Goal: Check status: Check status

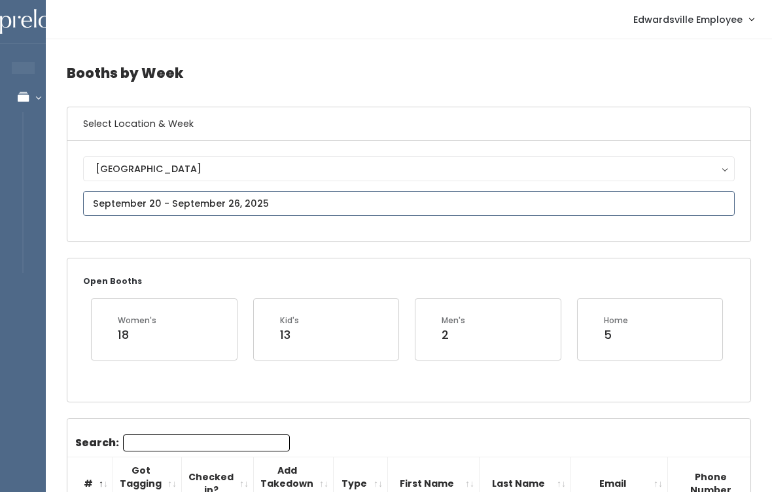
click at [137, 203] on input "text" at bounding box center [409, 203] width 652 height 25
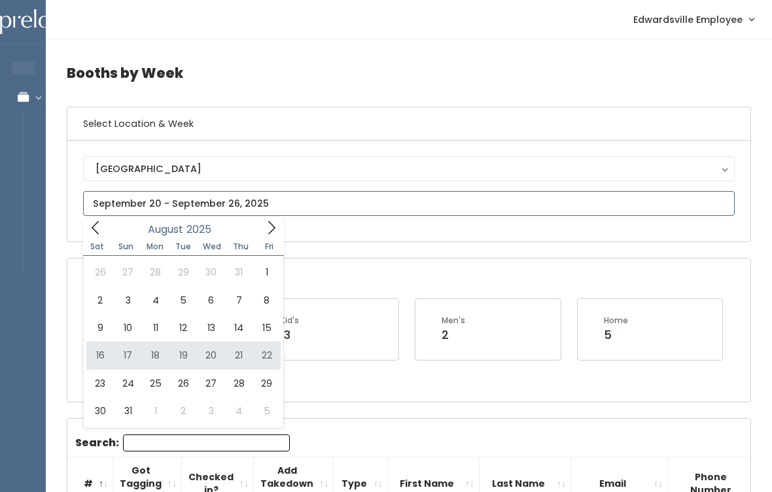
type input "August 16 to August 22"
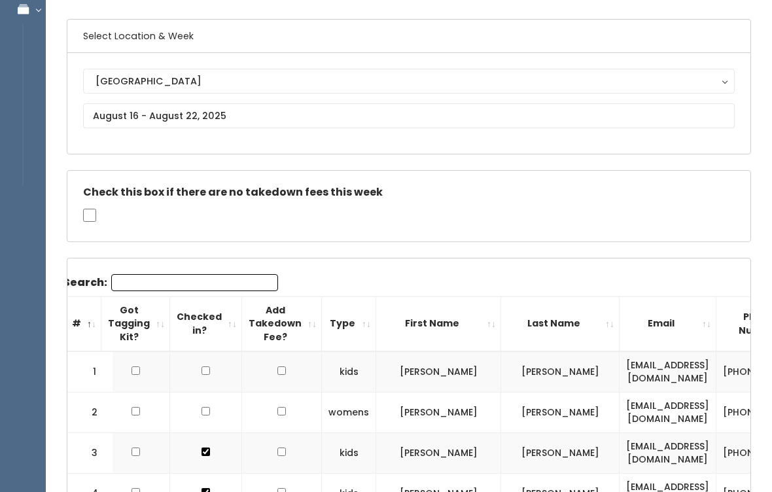
scroll to position [86, 0]
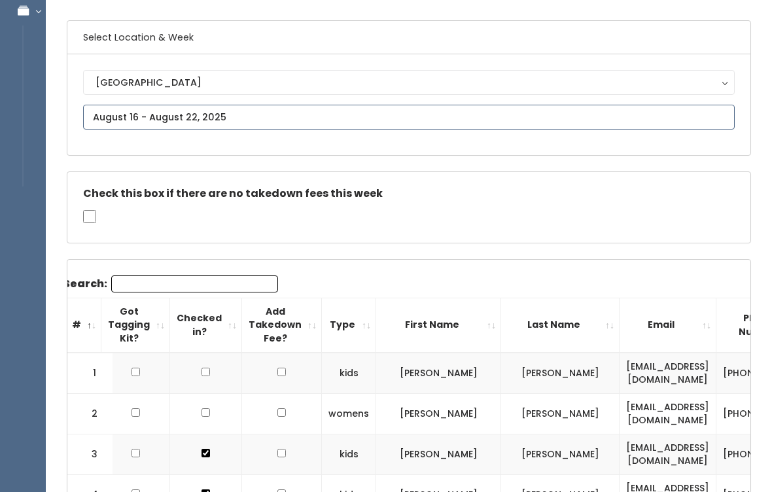
click at [137, 113] on input "text" at bounding box center [409, 117] width 652 height 25
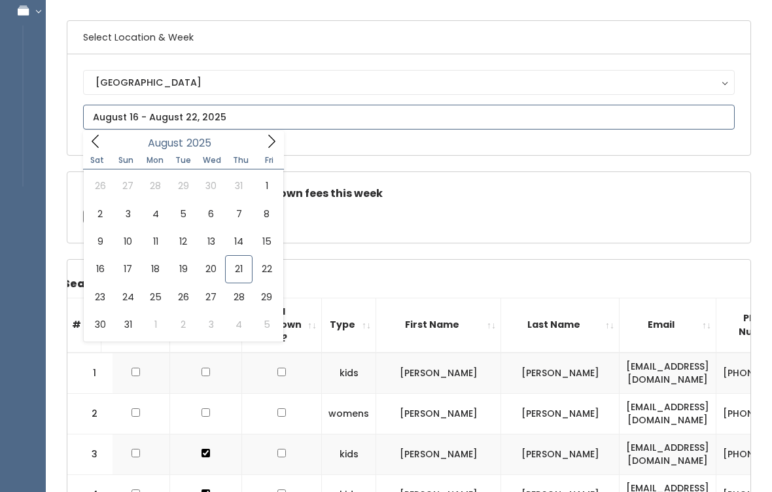
type input "August 23 to August 29"
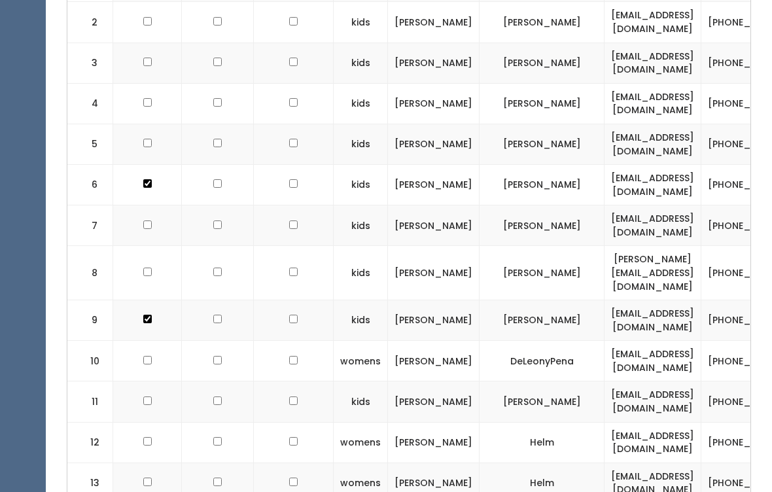
scroll to position [550, 0]
